Goal: Task Accomplishment & Management: Manage account settings

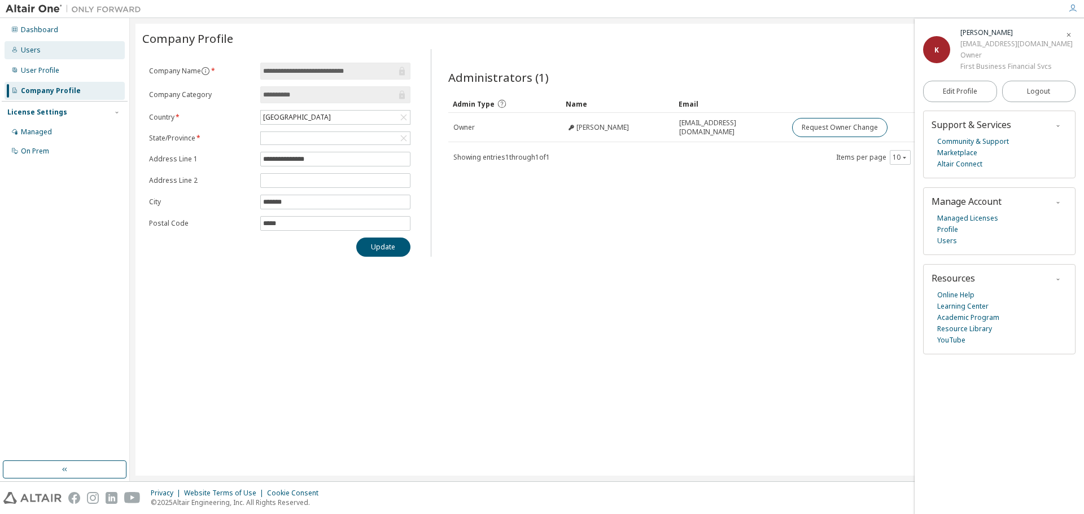
click at [24, 48] on div "Users" at bounding box center [31, 50] width 20 height 9
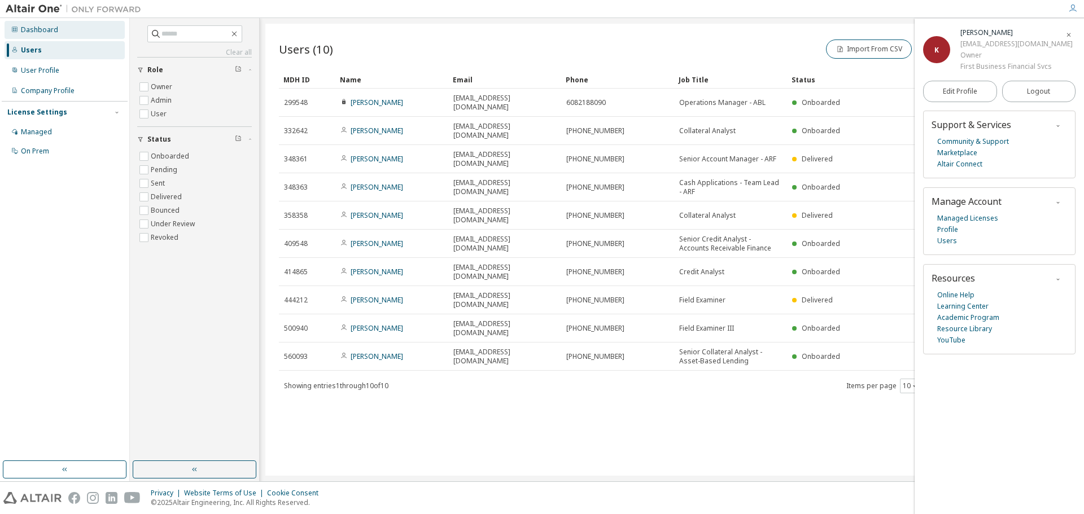
click at [31, 28] on div "Dashboard" at bounding box center [39, 29] width 37 height 9
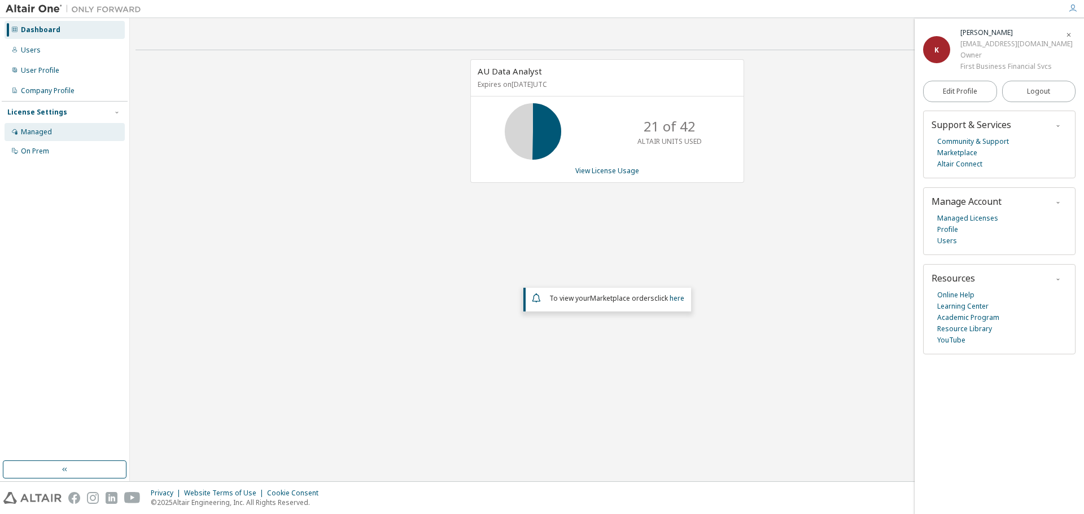
click at [41, 130] on div "Managed" at bounding box center [36, 132] width 31 height 9
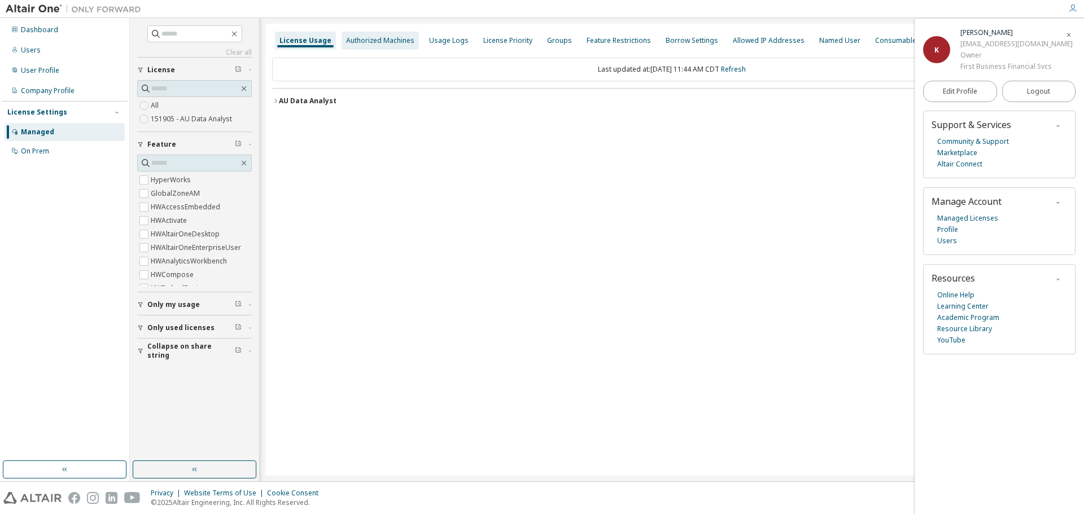
click at [387, 43] on div "Authorized Machines" at bounding box center [380, 40] width 68 height 9
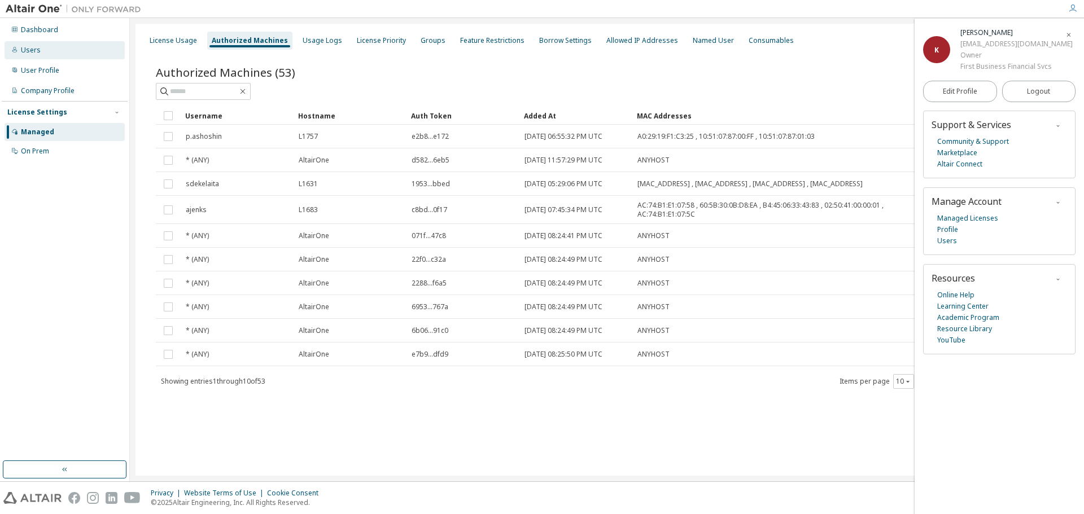
click at [37, 51] on div "Users" at bounding box center [31, 50] width 20 height 9
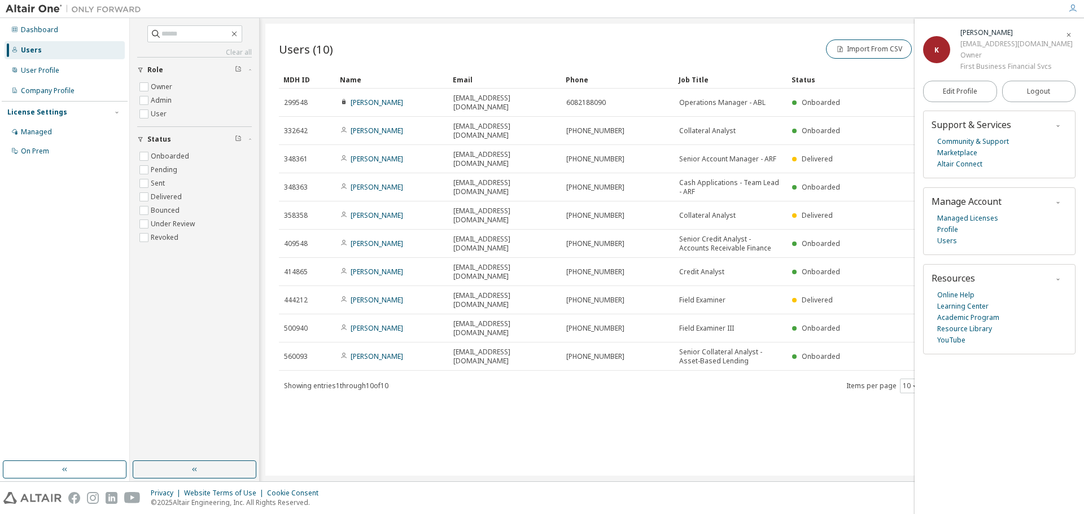
click at [1071, 33] on icon "button" at bounding box center [1069, 35] width 7 height 7
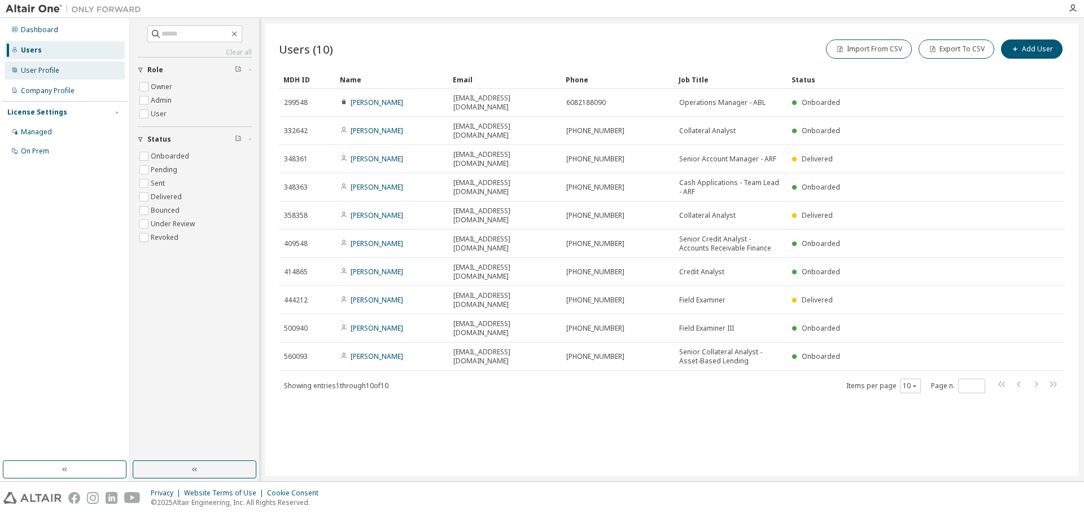
click at [41, 75] on div "User Profile" at bounding box center [40, 70] width 38 height 9
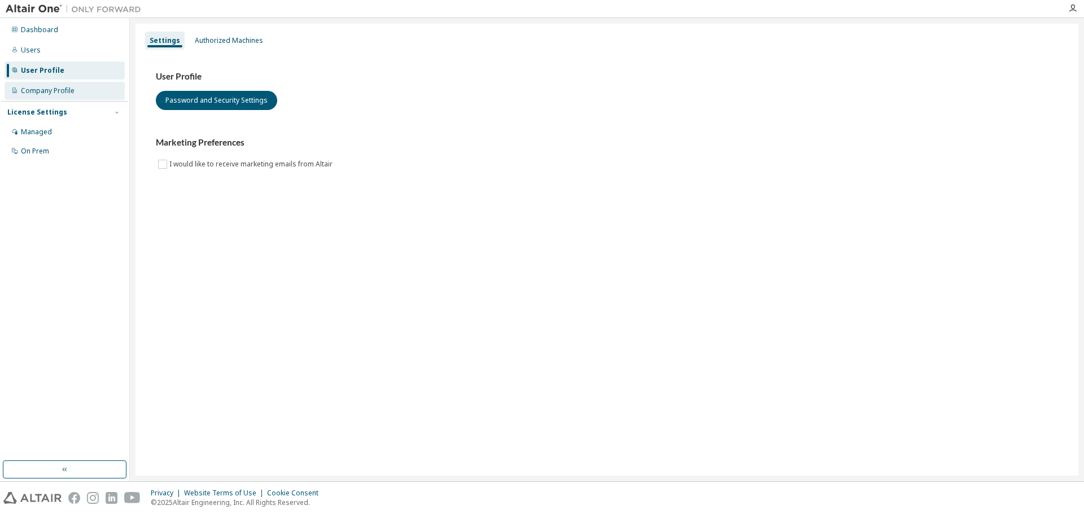
click at [45, 90] on div "Company Profile" at bounding box center [48, 90] width 54 height 9
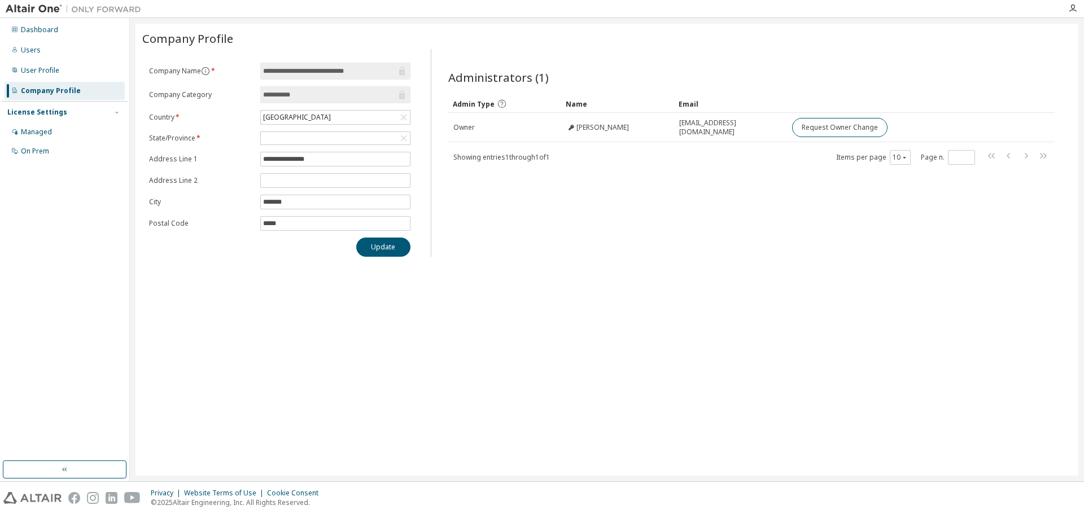
click at [45, 112] on div "License Settings" at bounding box center [37, 112] width 60 height 9
click at [44, 113] on div "License Settings" at bounding box center [37, 112] width 60 height 9
click at [42, 137] on div "Managed" at bounding box center [65, 132] width 120 height 18
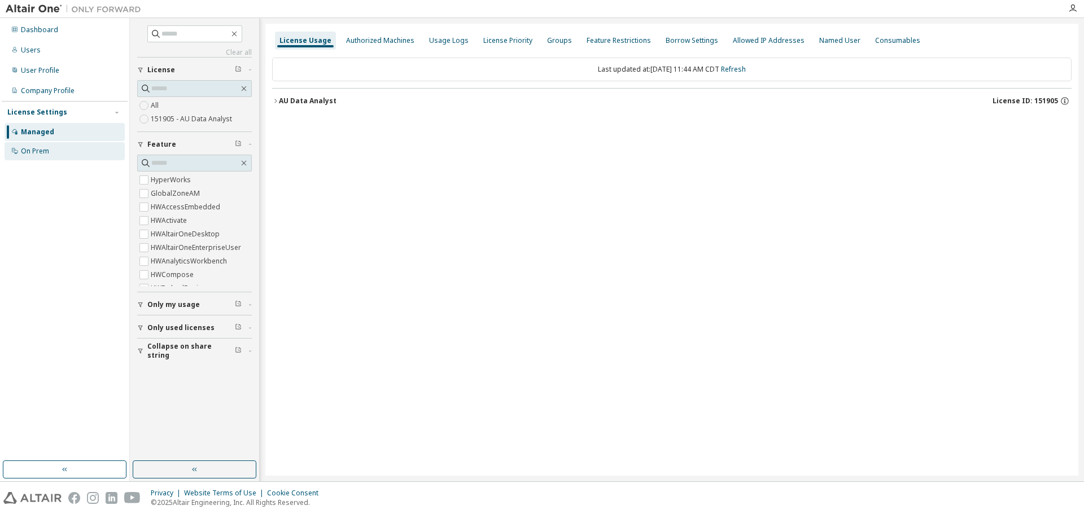
click at [43, 149] on div "On Prem" at bounding box center [35, 151] width 28 height 9
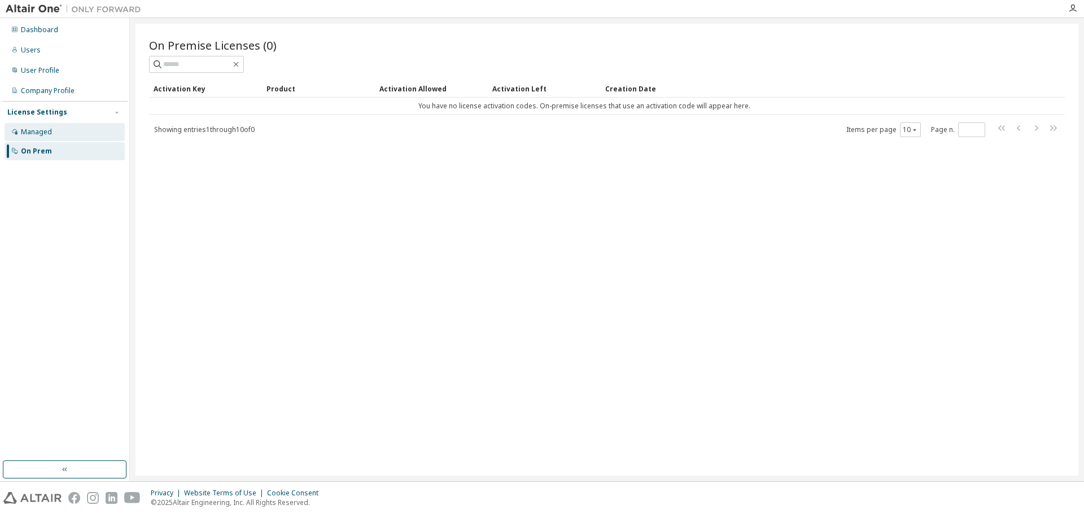
click at [42, 133] on div "Managed" at bounding box center [36, 132] width 31 height 9
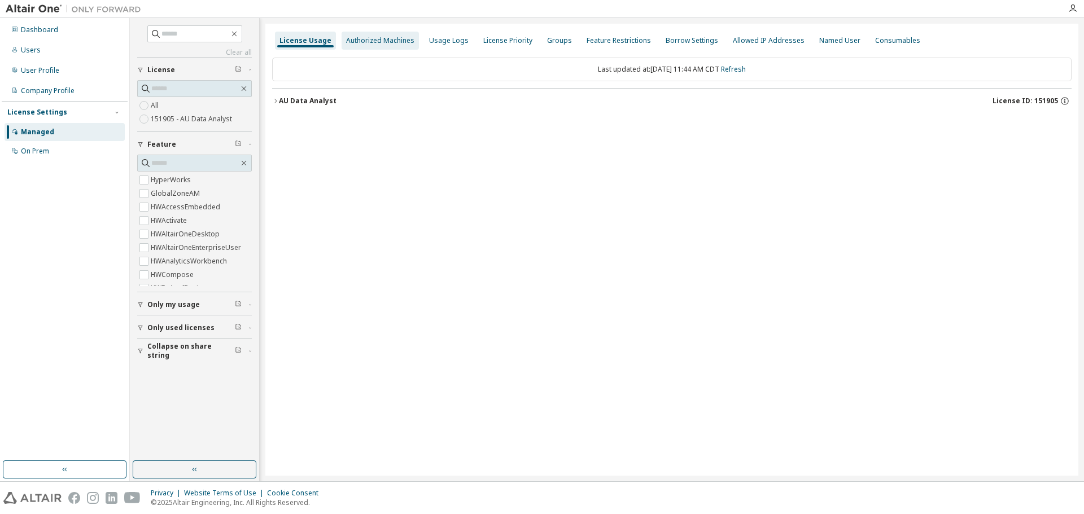
click at [392, 37] on div "Authorized Machines" at bounding box center [380, 40] width 68 height 9
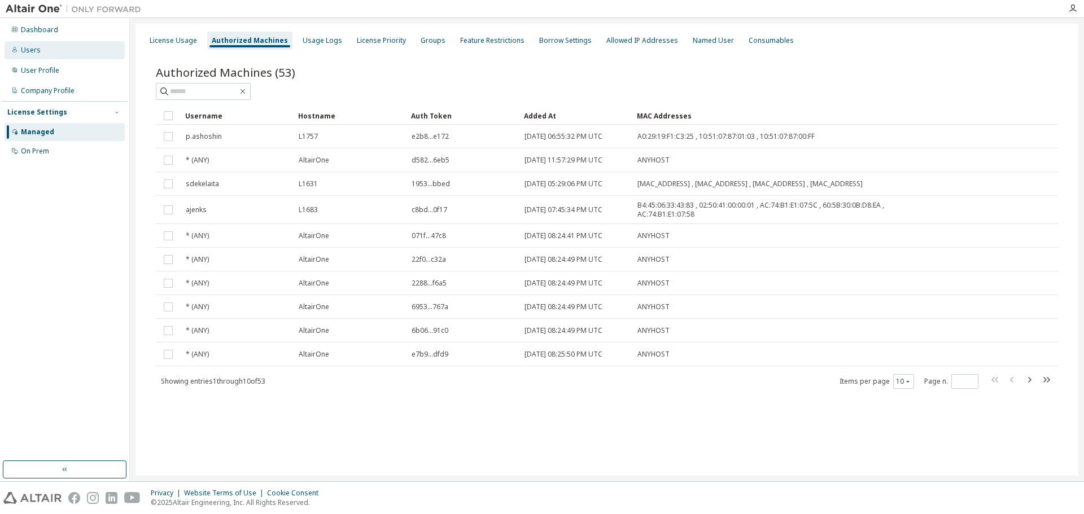
click at [24, 46] on div "Users" at bounding box center [31, 50] width 20 height 9
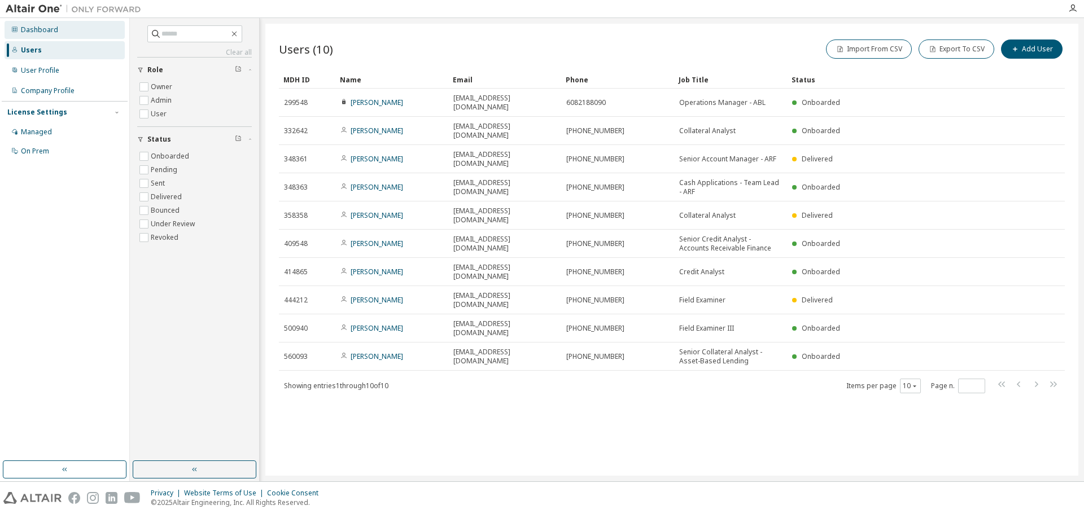
click at [30, 32] on div "Dashboard" at bounding box center [39, 29] width 37 height 9
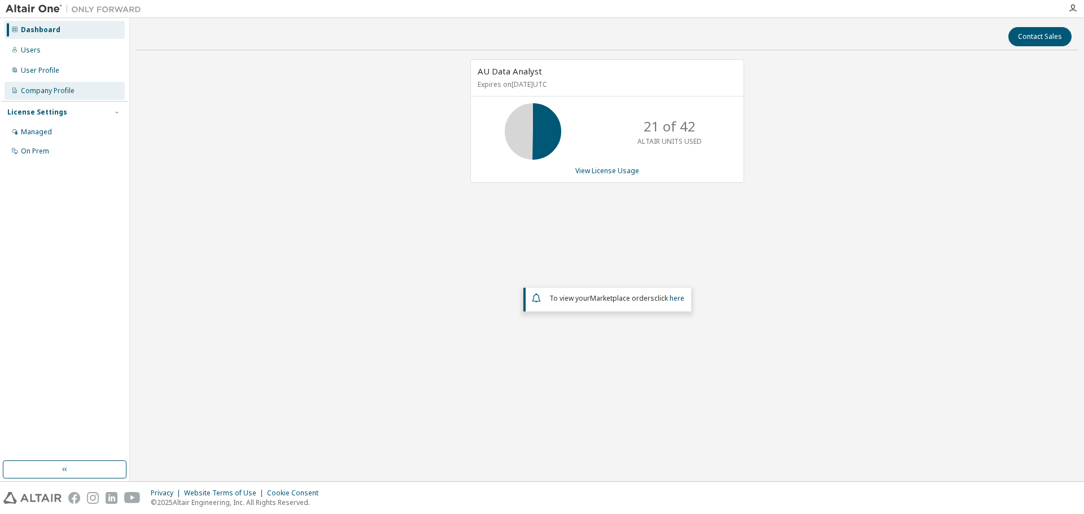
click at [43, 94] on div "Company Profile" at bounding box center [48, 90] width 54 height 9
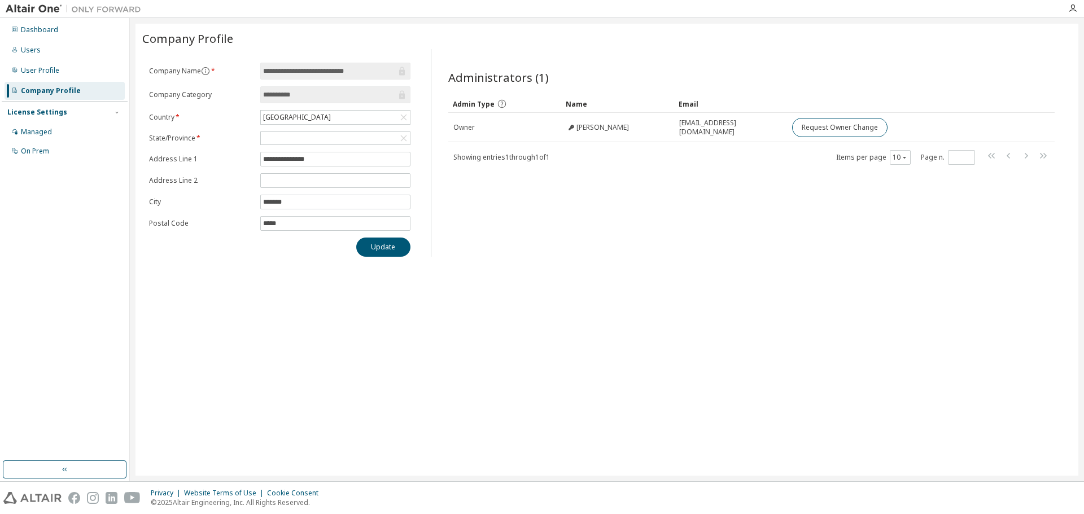
click at [49, 115] on div "License Settings" at bounding box center [37, 112] width 60 height 9
click at [47, 133] on div "Managed" at bounding box center [36, 132] width 31 height 9
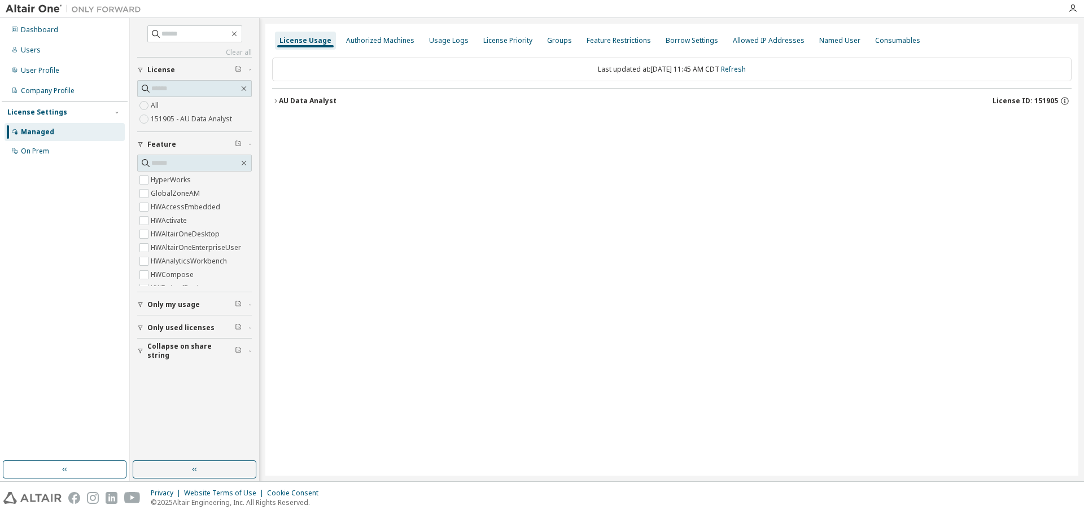
click at [322, 105] on button "AU Data Analyst License ID: 151905" at bounding box center [672, 101] width 800 height 25
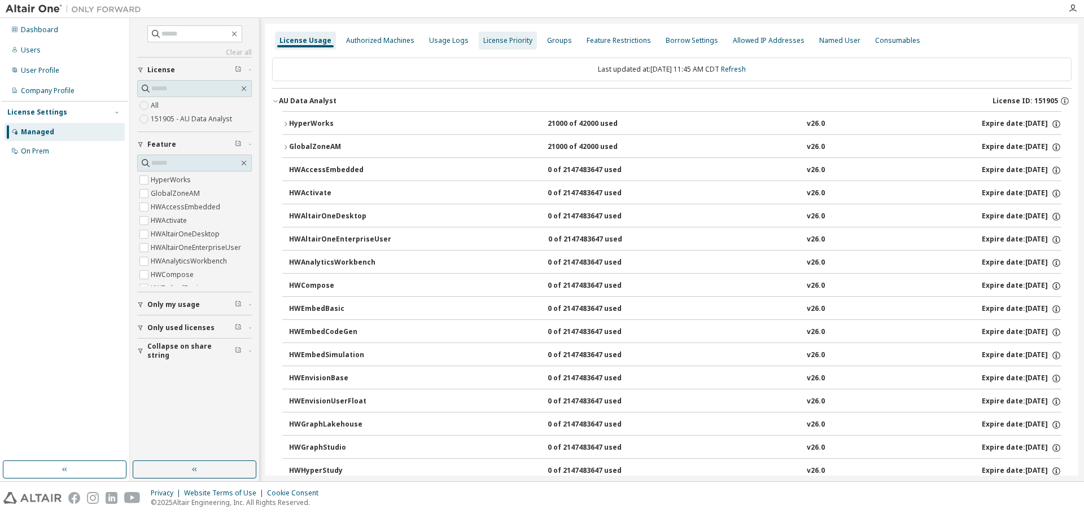
click at [374, 40] on div "Authorized Machines" at bounding box center [380, 40] width 68 height 9
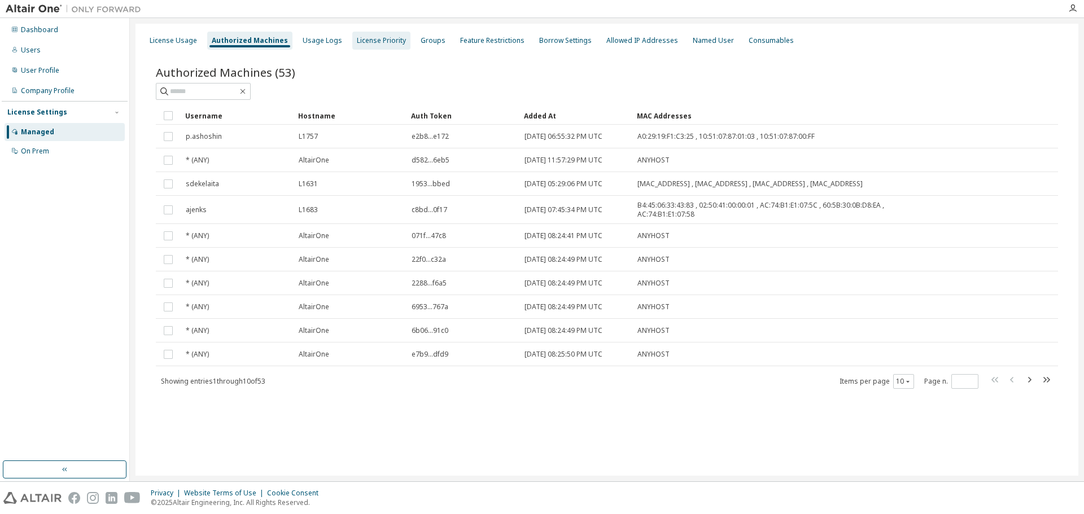
click at [382, 40] on div "License Priority" at bounding box center [381, 40] width 49 height 9
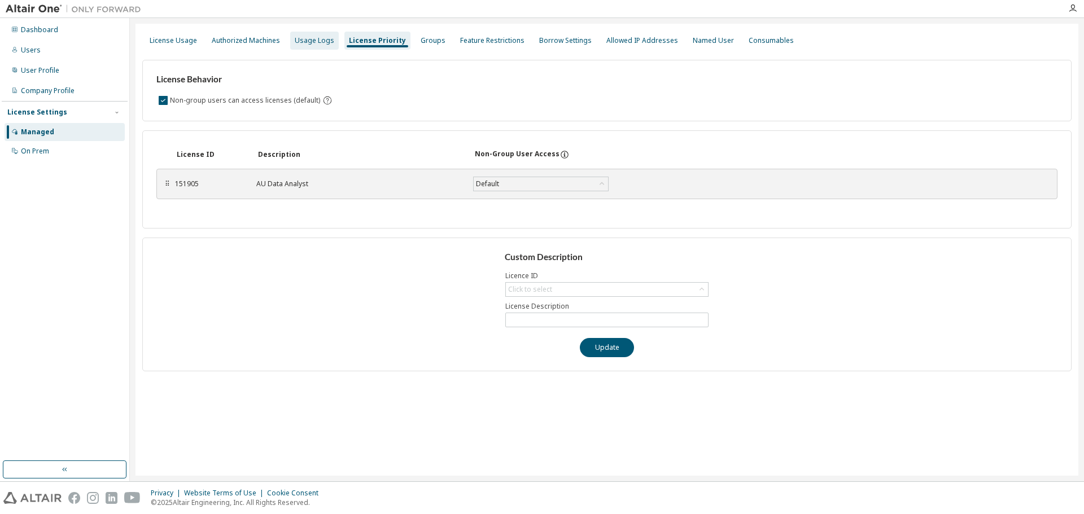
click at [320, 39] on div "Usage Logs" at bounding box center [315, 40] width 40 height 9
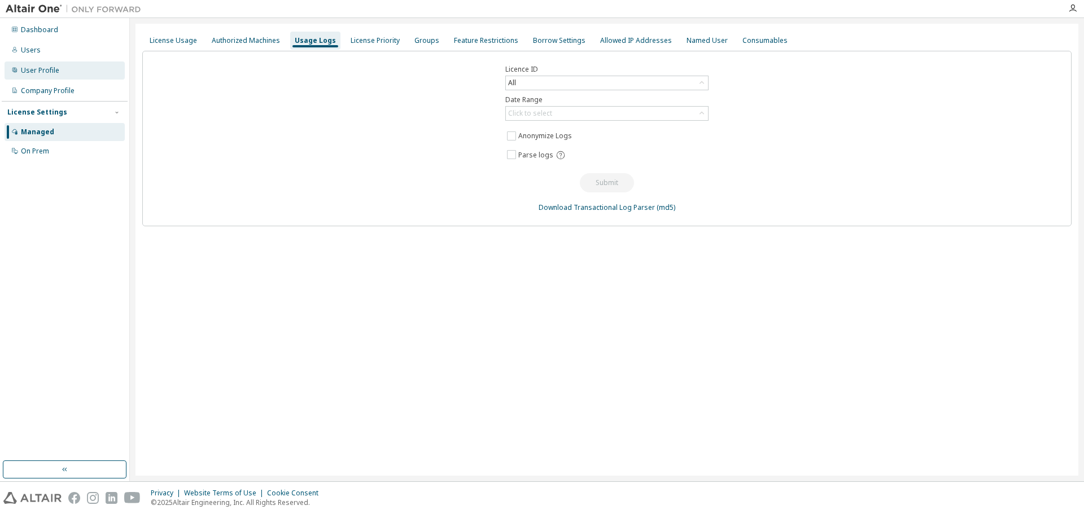
click at [38, 68] on div "User Profile" at bounding box center [40, 70] width 38 height 9
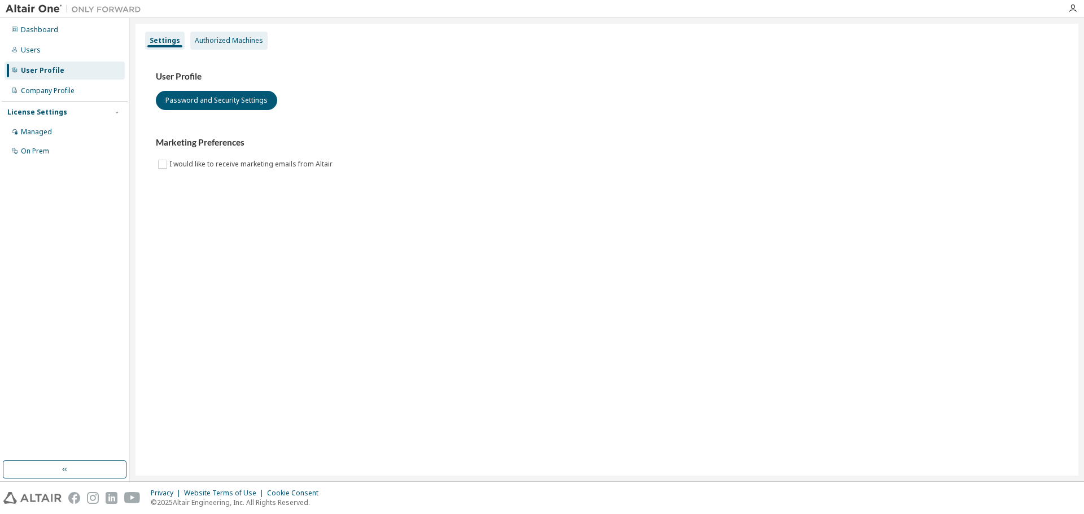
click at [248, 40] on div "Authorized Machines" at bounding box center [229, 40] width 68 height 9
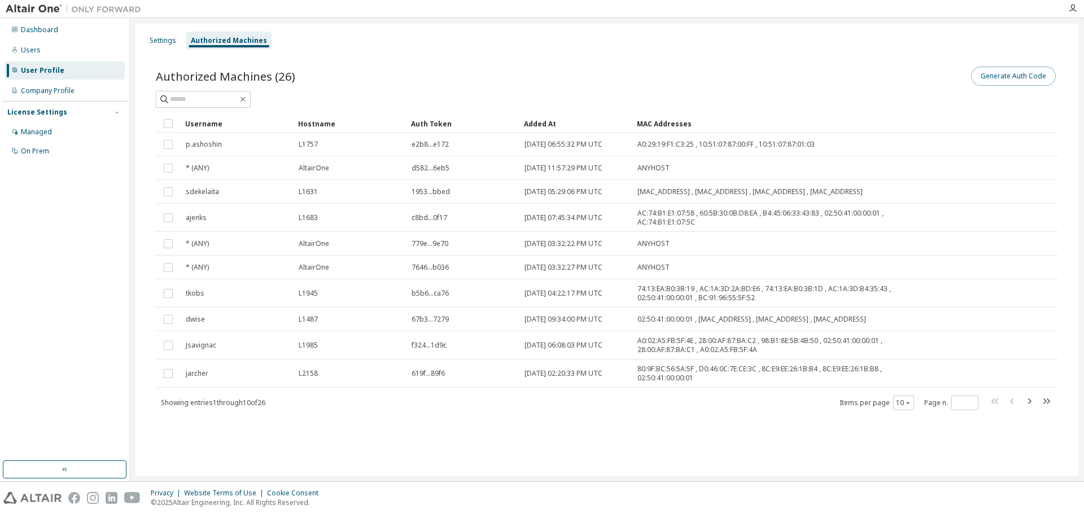
click at [1012, 74] on button "Generate Auth Code" at bounding box center [1013, 76] width 85 height 19
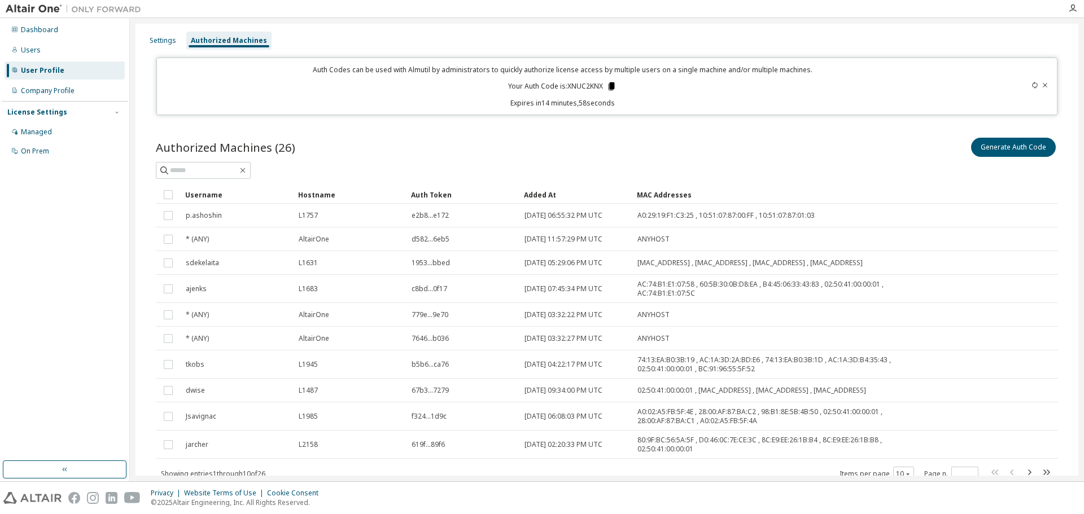
click at [609, 84] on icon at bounding box center [612, 86] width 6 height 8
